Goal: Share content: Share content

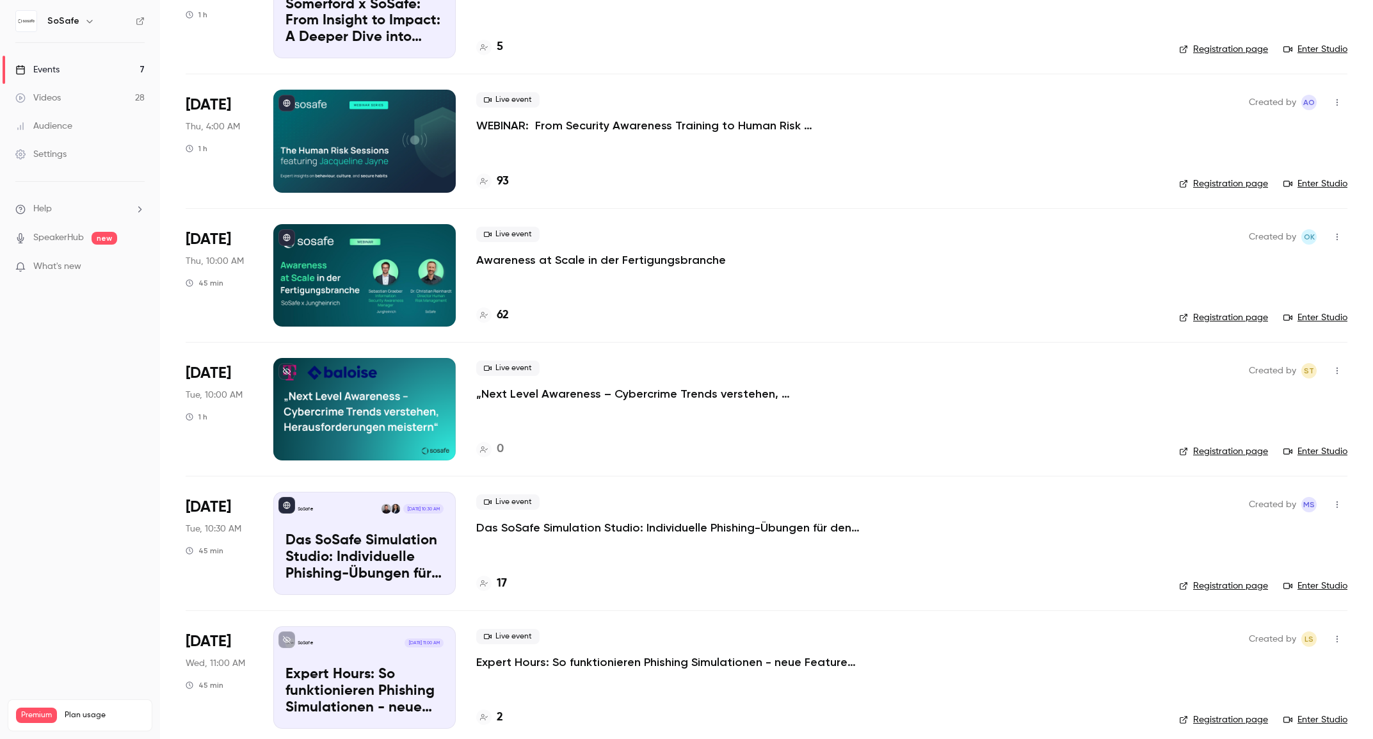
scroll to position [155, 0]
click at [668, 527] on p "Das SoSafe Simulation Studio: Individuelle Phishing-Übungen für den öffentliche…" at bounding box center [668, 526] width 384 height 15
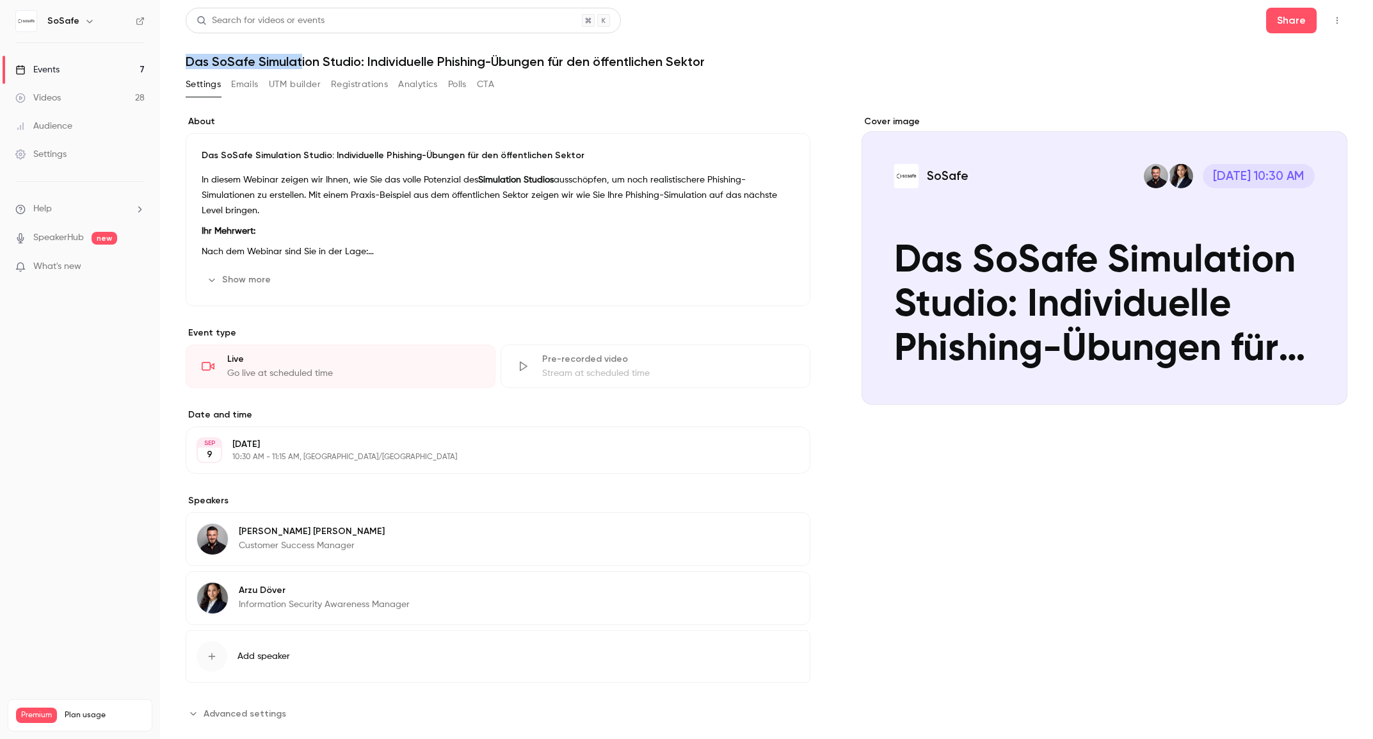
drag, startPoint x: 186, startPoint y: 60, endPoint x: 302, endPoint y: 61, distance: 115.8
click at [302, 61] on h1 "Das SoSafe Simulation Studio: Individuelle Phishing-Übungen für den öffentliche…" at bounding box center [767, 61] width 1162 height 15
drag, startPoint x: 302, startPoint y: 61, endPoint x: 235, endPoint y: 61, distance: 67.2
click at [301, 61] on h1 "Das SoSafe Simulation Studio: Individuelle Phishing-Übungen für den öffentliche…" at bounding box center [767, 61] width 1162 height 15
drag, startPoint x: 185, startPoint y: 61, endPoint x: 230, endPoint y: 60, distance: 44.8
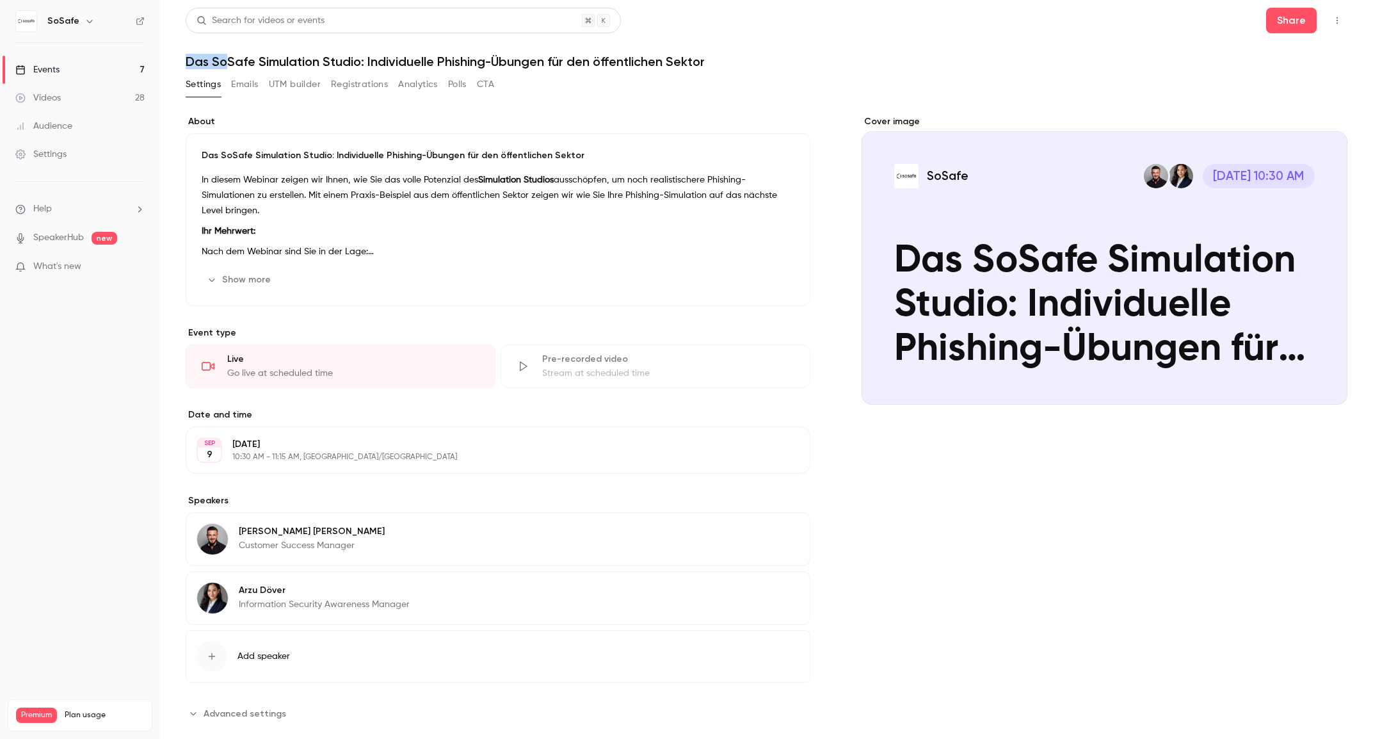
click at [230, 60] on h1 "Das SoSafe Simulation Studio: Individuelle Phishing-Übungen für den öffentliche…" at bounding box center [767, 61] width 1162 height 15
drag, startPoint x: 230, startPoint y: 60, endPoint x: 262, endPoint y: 64, distance: 32.9
click at [232, 60] on h1 "Das SoSafe Simulation Studio: Individuelle Phishing-Übungen für den öffentliche…" at bounding box center [767, 61] width 1162 height 15
click at [388, 64] on h1 "Das SoSafe Simulation Studio: Individuelle Phishing-Übungen für den öffentliche…" at bounding box center [767, 61] width 1162 height 15
click at [323, 63] on h1 "Das SoSafe Simulation Studio: Individuelle Phishing-Übungen für den öffentliche…" at bounding box center [767, 61] width 1162 height 15
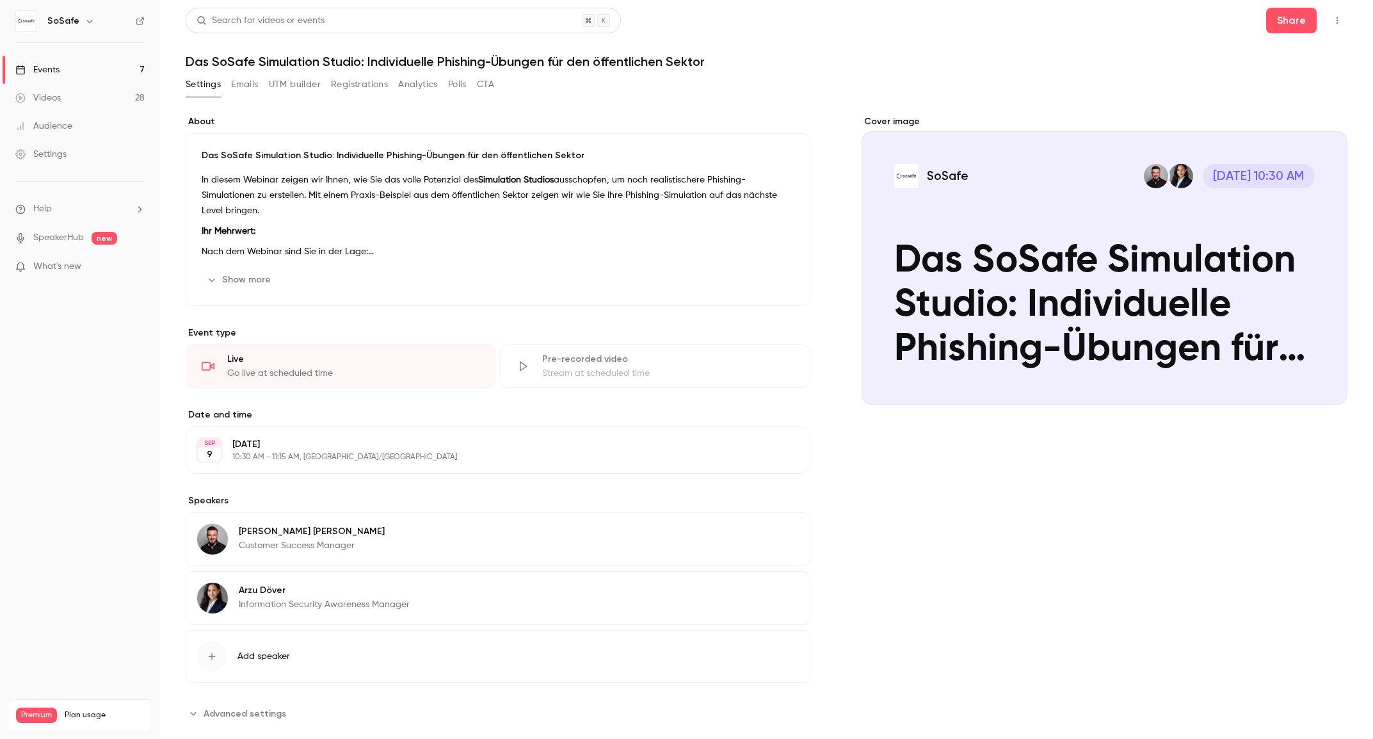
click at [372, 90] on button "Registrations" at bounding box center [359, 84] width 57 height 20
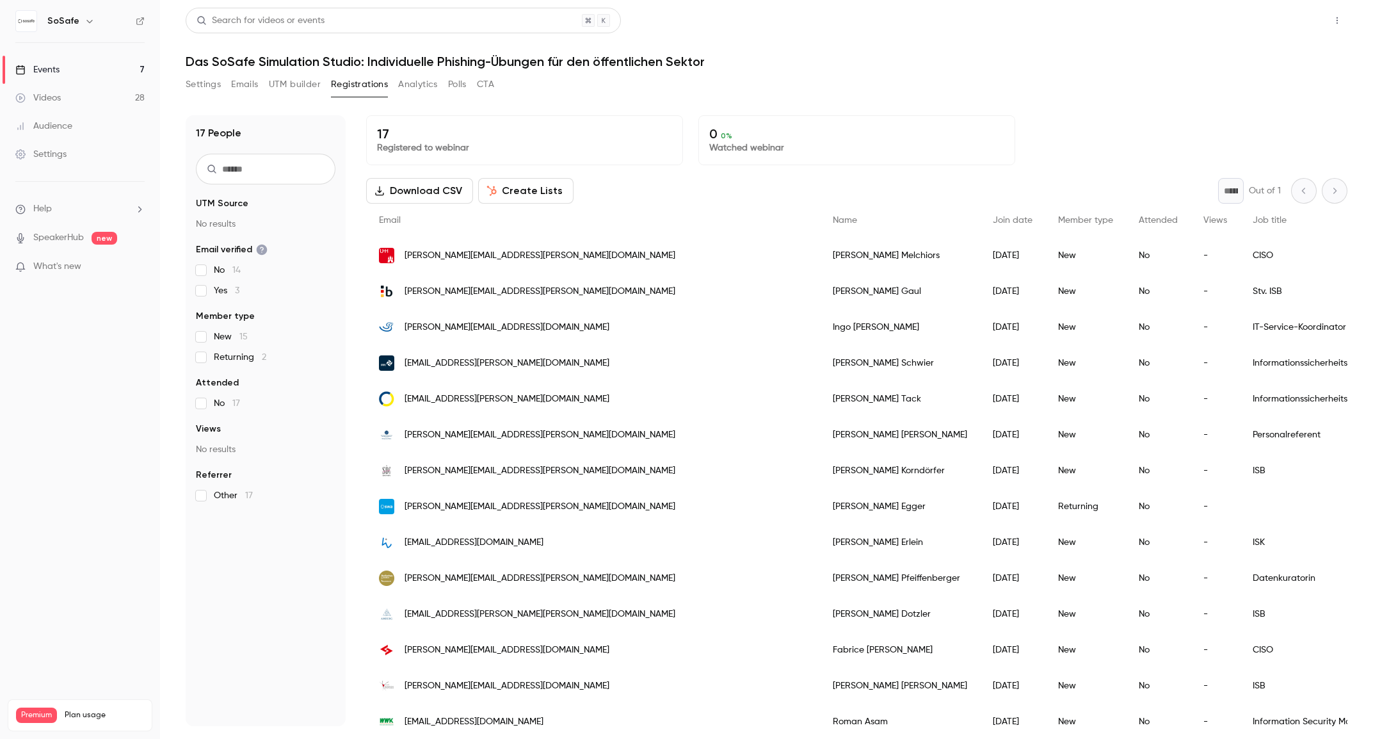
click at [1293, 22] on button "Share" at bounding box center [1291, 21] width 51 height 26
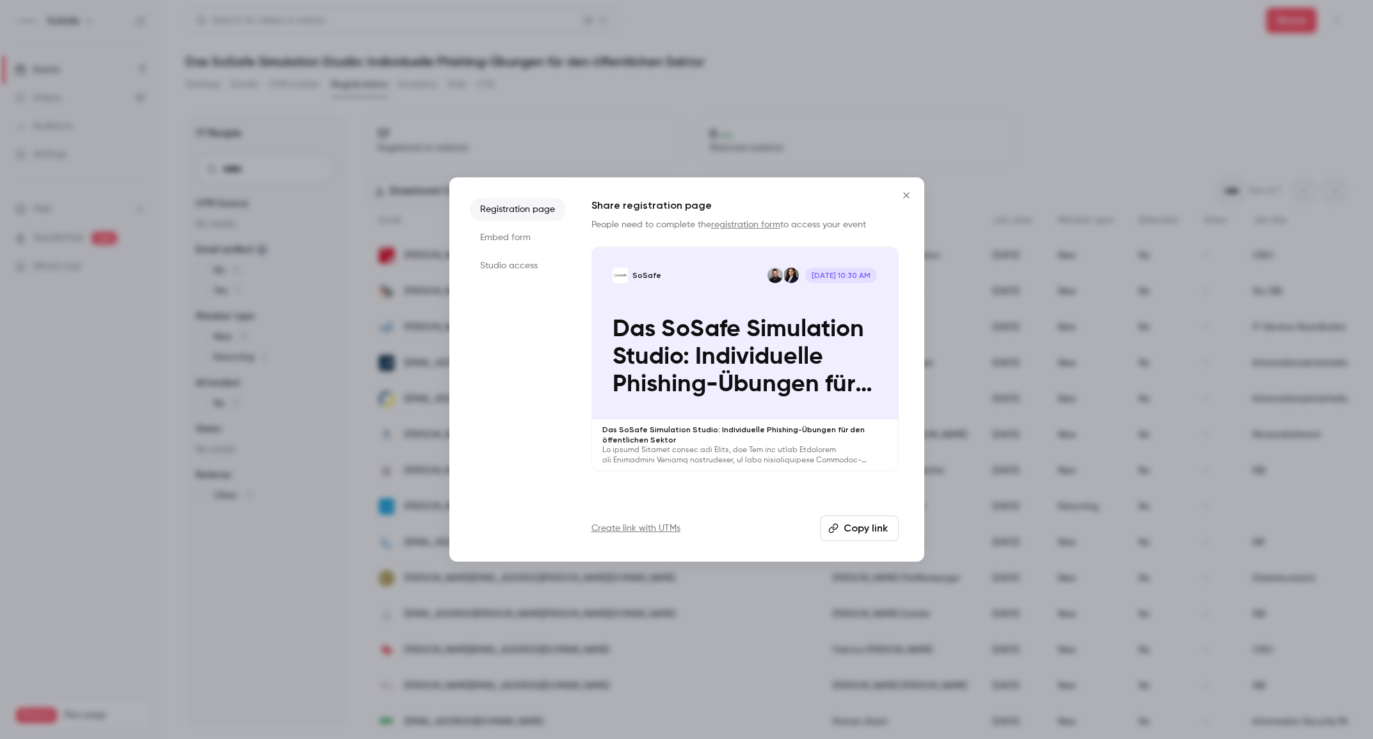
click at [875, 530] on button "Copy link" at bounding box center [859, 528] width 79 height 26
click at [908, 197] on icon "Close" at bounding box center [906, 195] width 15 height 10
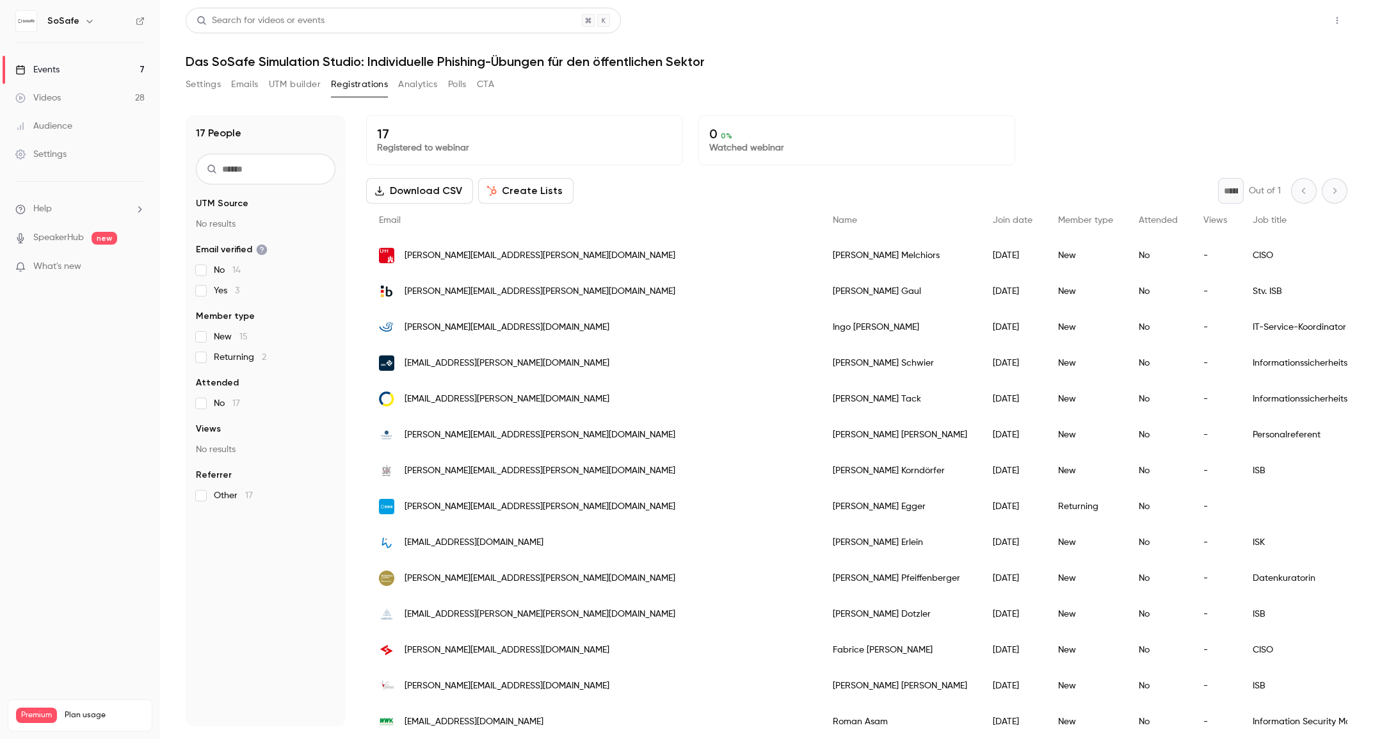
click at [1297, 22] on button "Share" at bounding box center [1291, 21] width 51 height 26
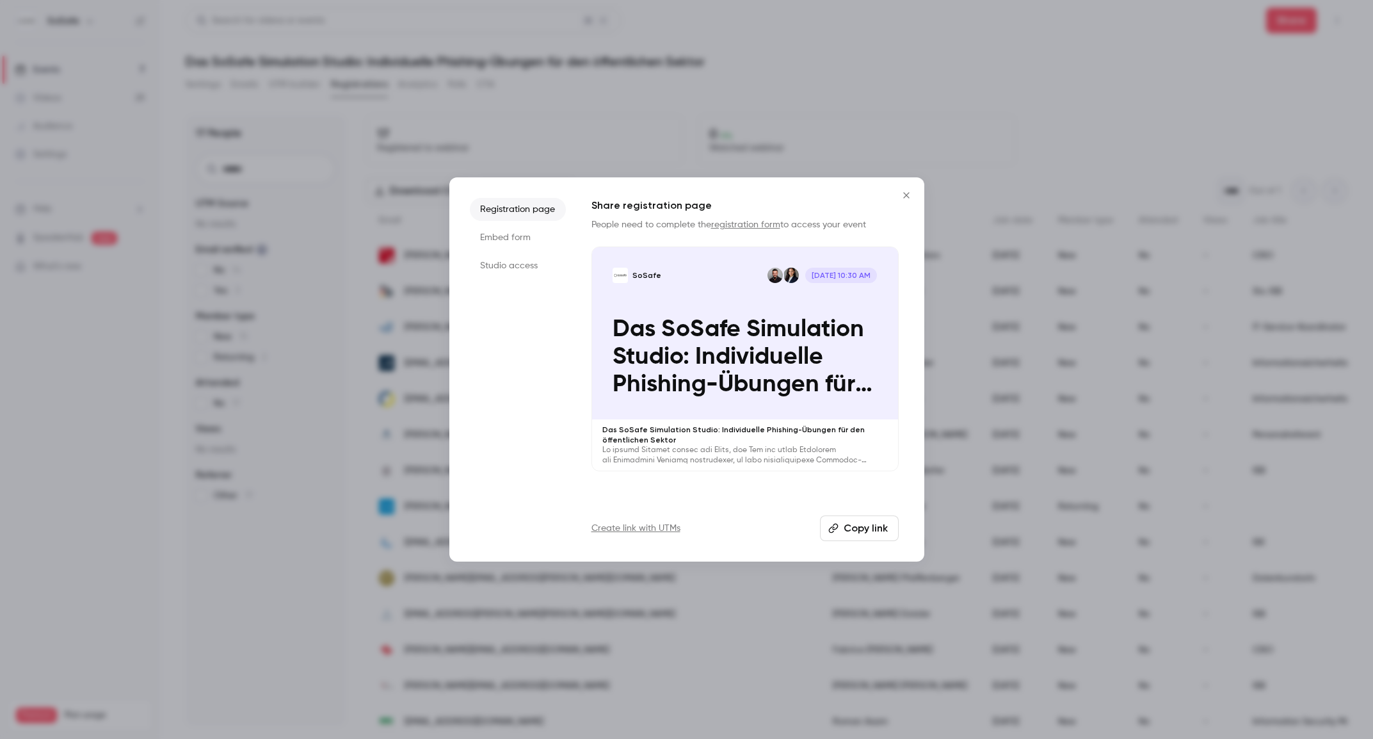
click at [845, 525] on button "Copy link" at bounding box center [859, 528] width 79 height 26
click at [883, 99] on div at bounding box center [686, 369] width 1373 height 739
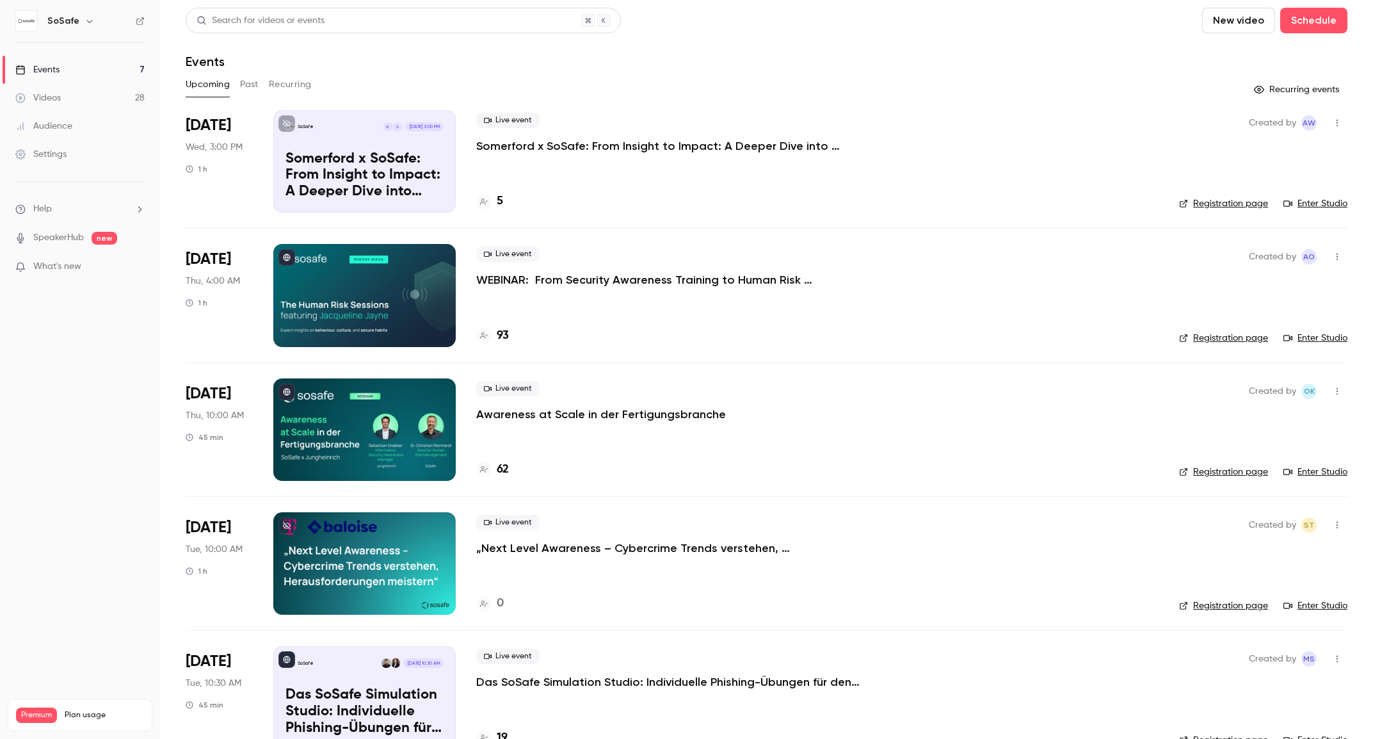
scroll to position [134, 0]
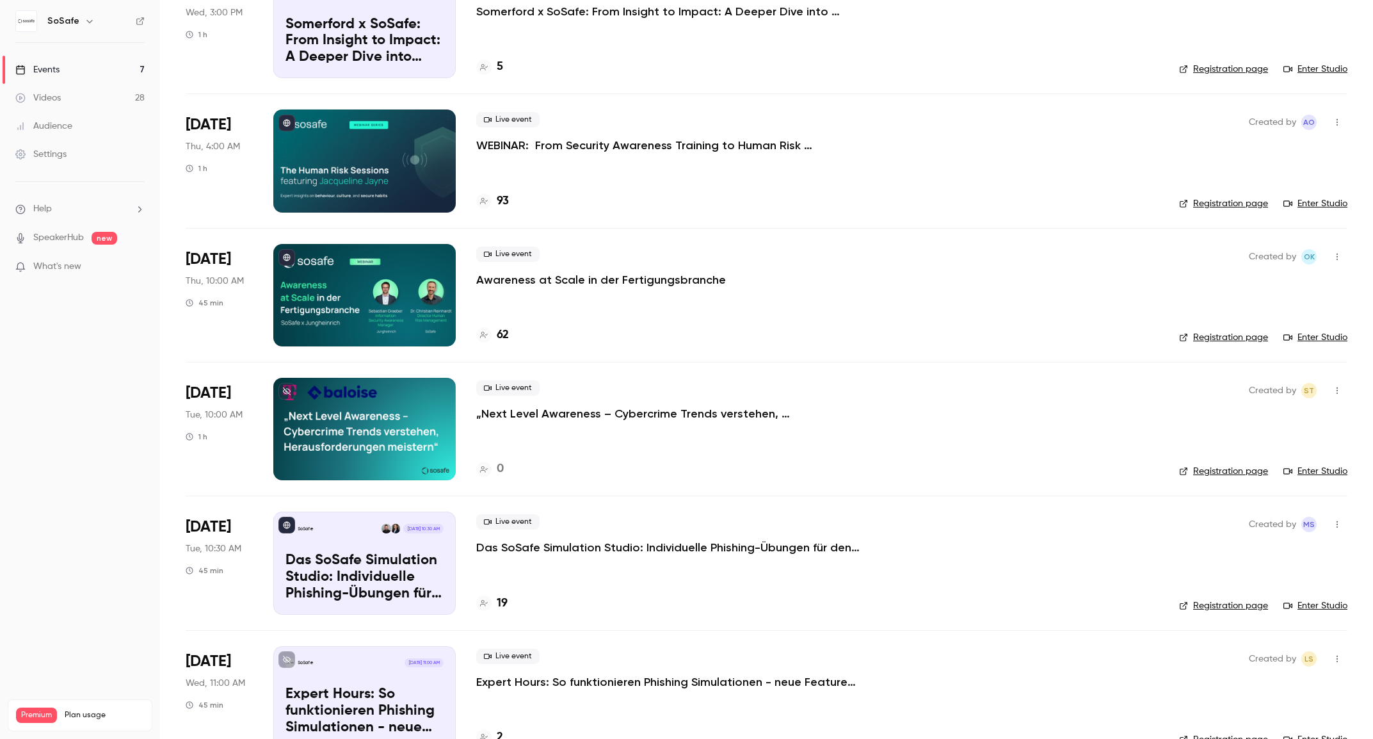
click at [577, 552] on p "Das SoSafe Simulation Studio: Individuelle Phishing-Übungen für den öffentliche…" at bounding box center [668, 547] width 384 height 15
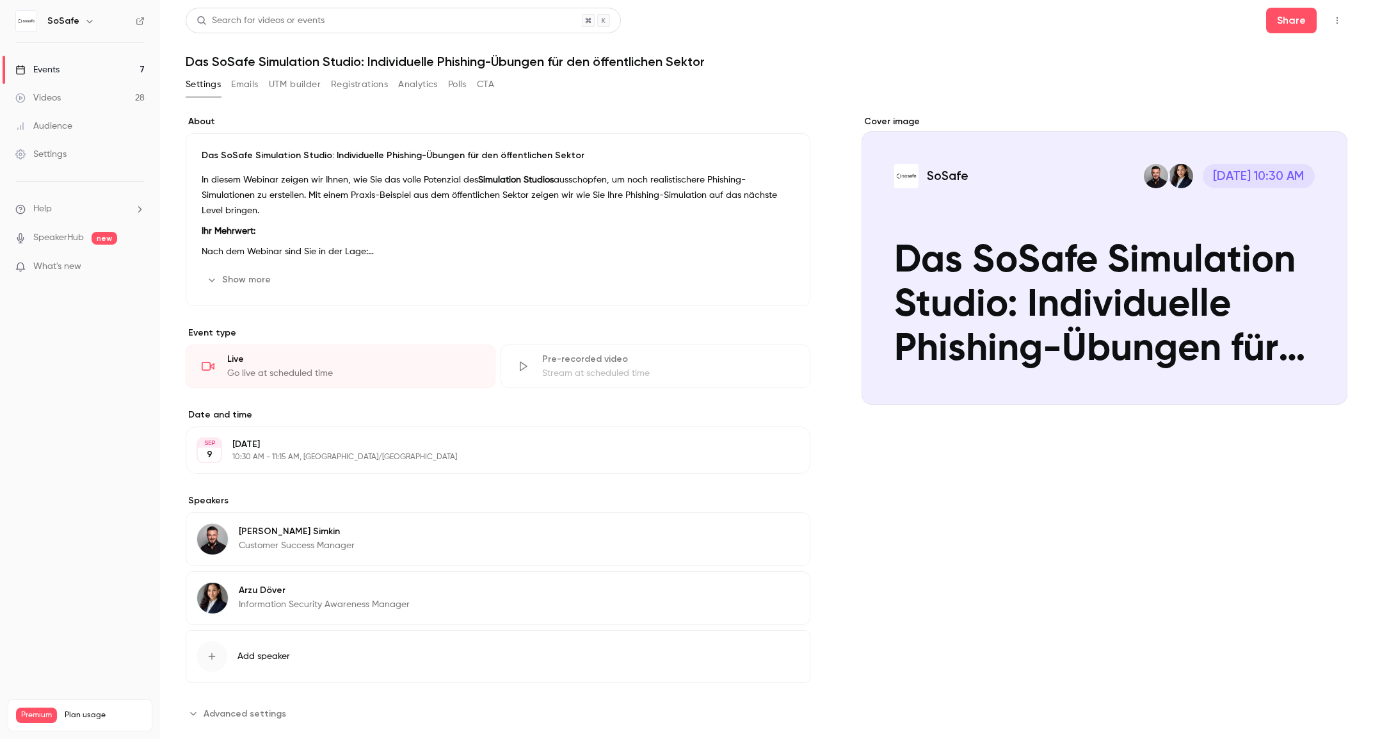
click at [366, 84] on button "Registrations" at bounding box center [359, 84] width 57 height 20
